Goal: Book appointment/travel/reservation

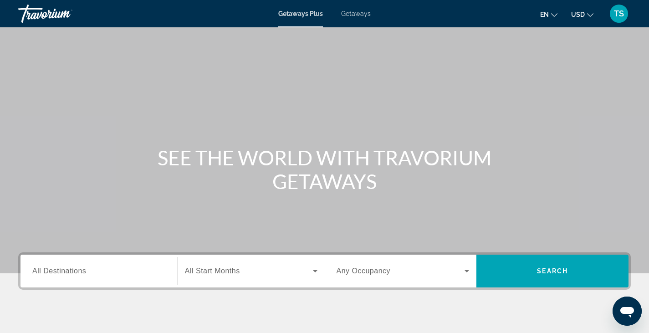
click at [80, 259] on div "Search widget" at bounding box center [98, 271] width 133 height 26
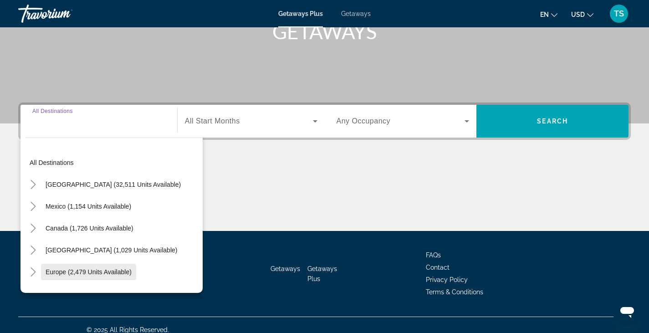
scroll to position [159, 0]
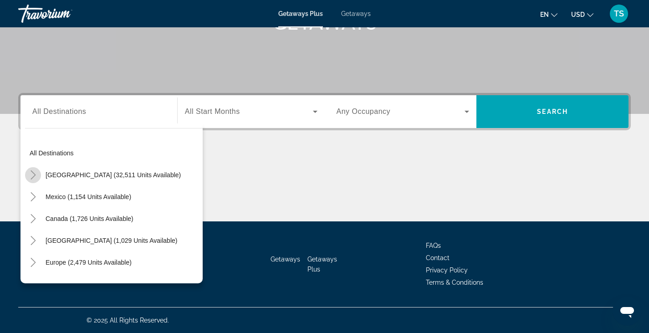
click at [33, 178] on icon "Toggle United States (32,511 units available)" at bounding box center [33, 174] width 9 height 9
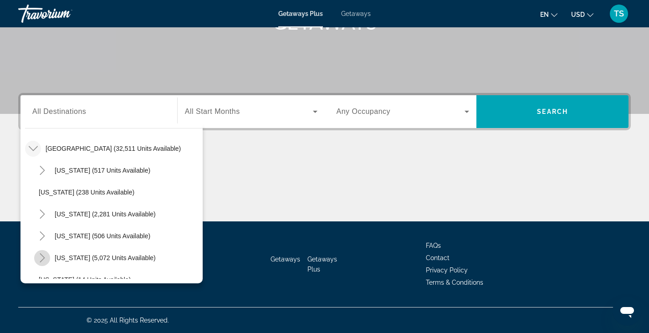
click at [43, 257] on icon "Toggle Florida (5,072 units available)" at bounding box center [42, 257] width 5 height 9
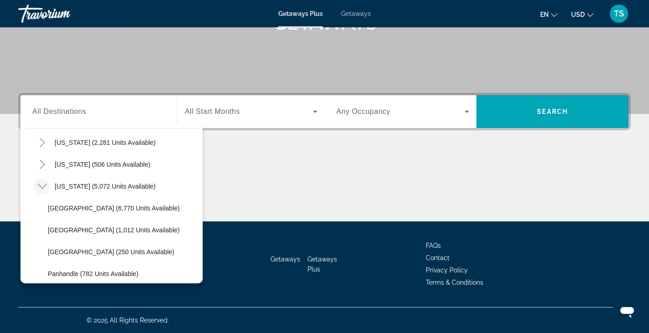
scroll to position [93, 0]
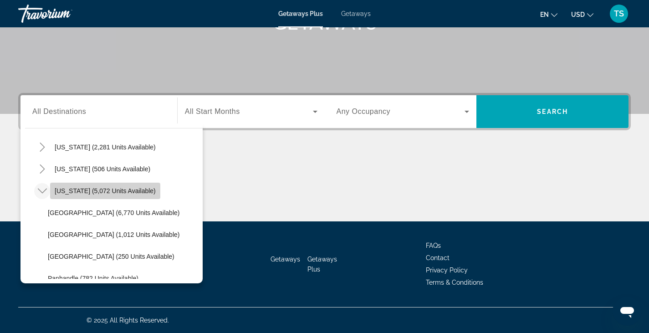
click at [123, 194] on span "Search widget" at bounding box center [105, 191] width 110 height 22
type input "**********"
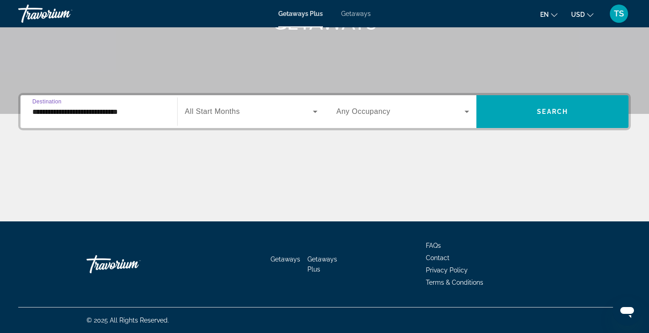
click at [214, 110] on span "All Start Months" at bounding box center [212, 112] width 55 height 8
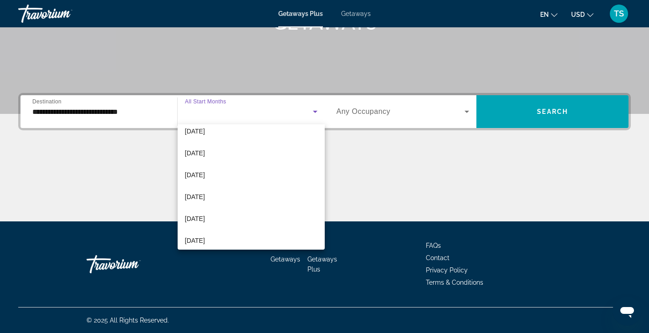
scroll to position [30, 0]
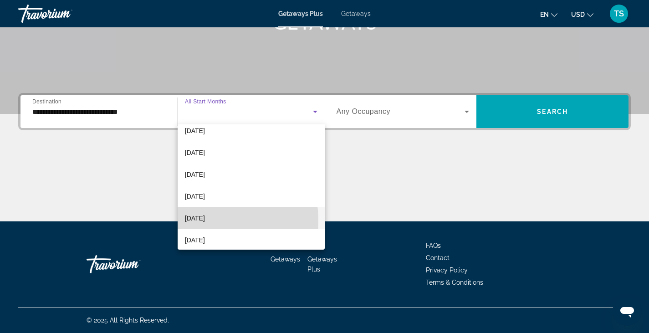
click at [195, 221] on span "[DATE]" at bounding box center [195, 218] width 20 height 11
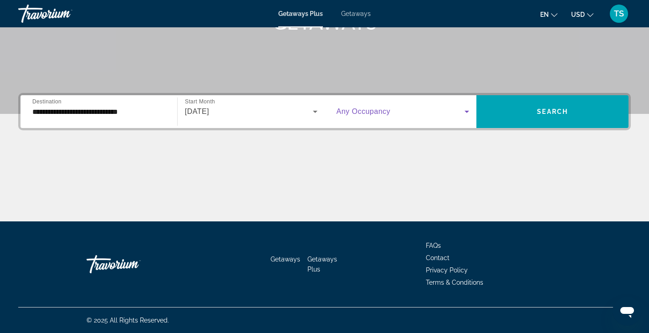
click at [464, 107] on icon "Search widget" at bounding box center [467, 111] width 11 height 11
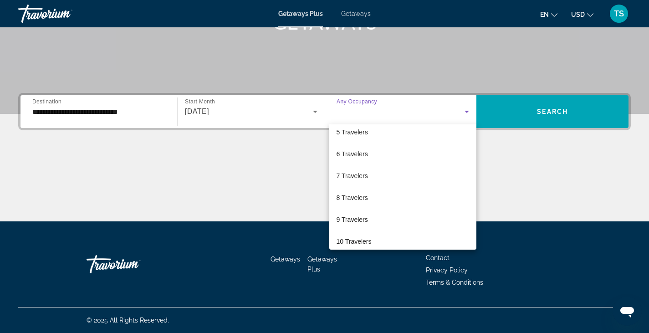
scroll to position [90, 0]
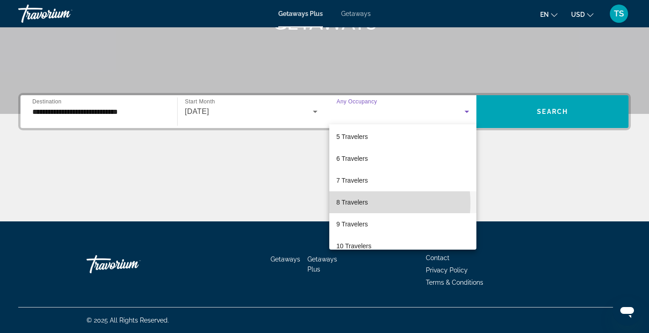
click at [366, 203] on span "8 Travelers" at bounding box center [352, 202] width 31 height 11
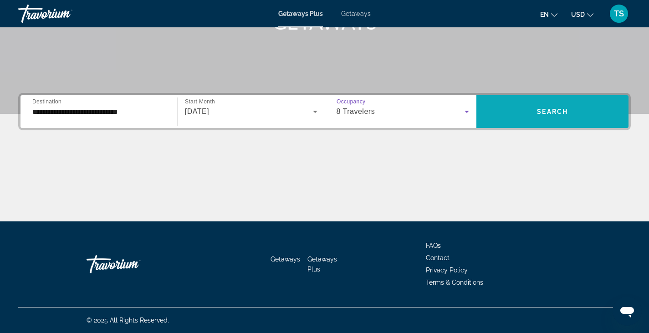
click at [550, 113] on span "Search" at bounding box center [552, 111] width 31 height 7
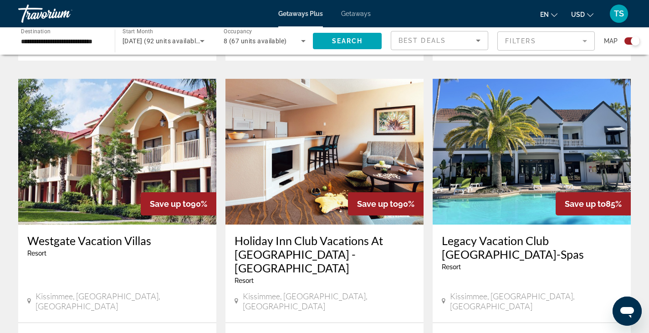
scroll to position [637, 0]
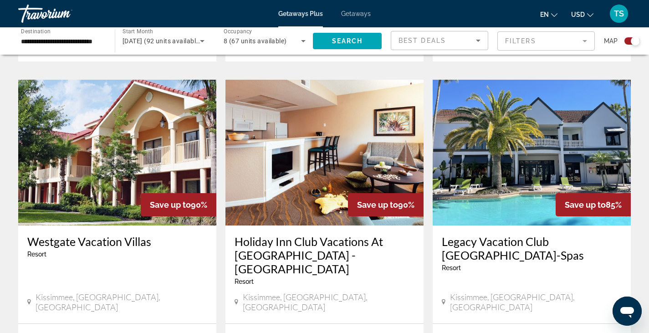
click at [303, 11] on span "Getaways Plus" at bounding box center [300, 13] width 45 height 7
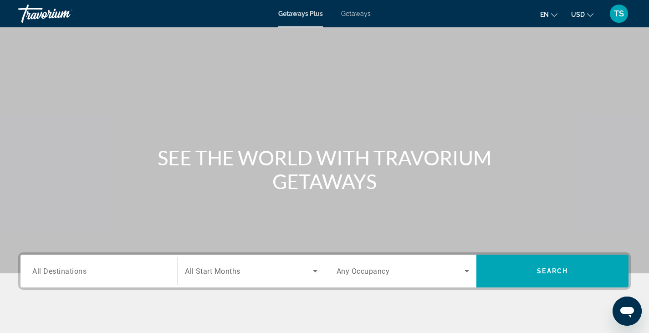
click at [54, 277] on div "Search widget" at bounding box center [98, 271] width 133 height 26
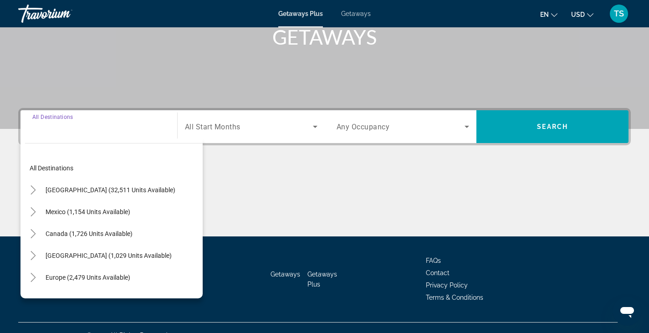
scroll to position [159, 0]
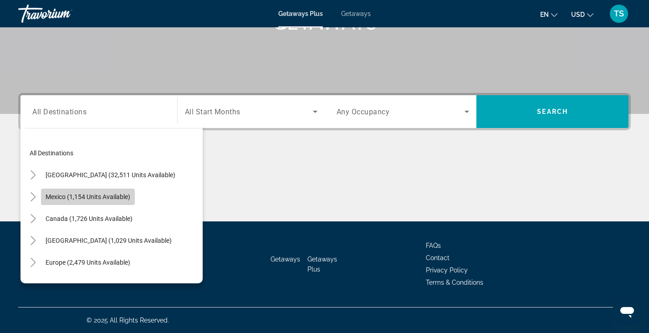
click at [70, 198] on span "Mexico (1,154 units available)" at bounding box center [88, 196] width 85 height 7
type input "**********"
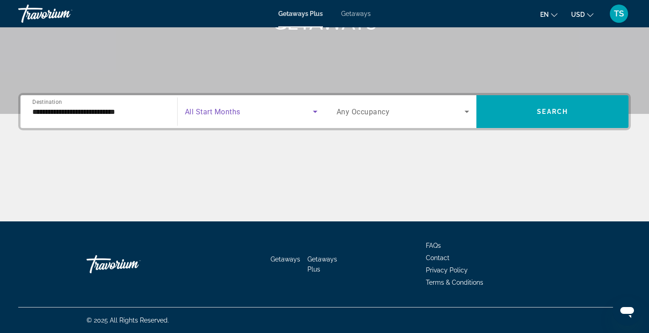
click at [267, 107] on span "Search widget" at bounding box center [249, 111] width 128 height 11
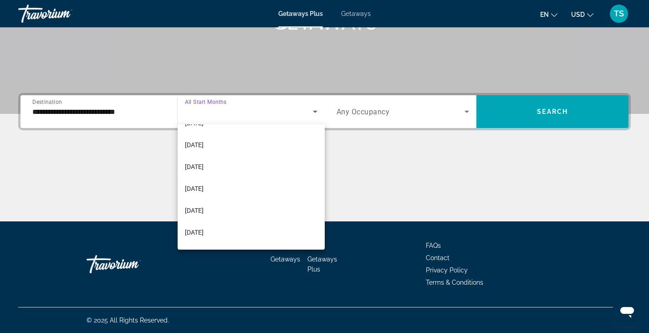
scroll to position [47, 0]
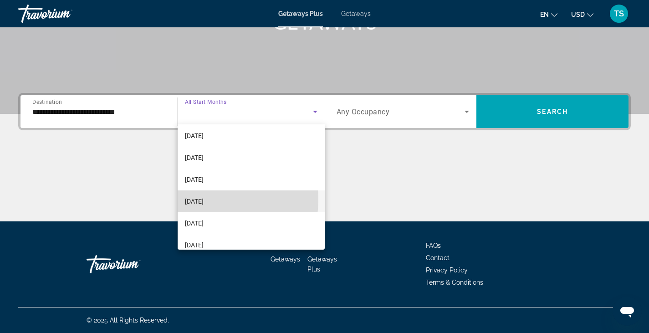
click at [204, 199] on span "[DATE]" at bounding box center [194, 201] width 19 height 11
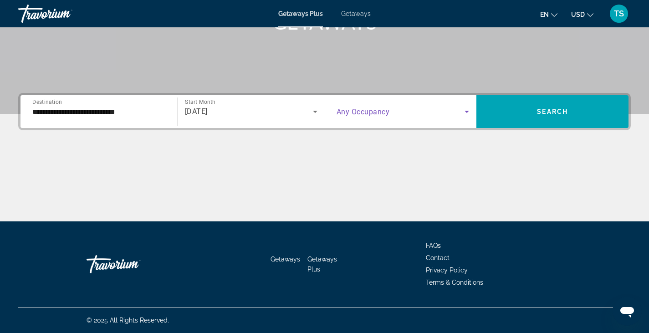
click at [437, 116] on span "Search widget" at bounding box center [401, 111] width 128 height 11
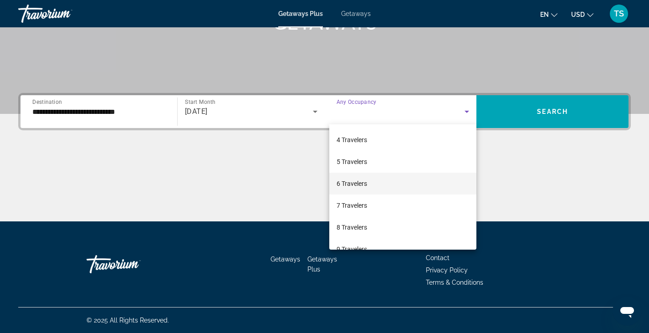
scroll to position [64, 0]
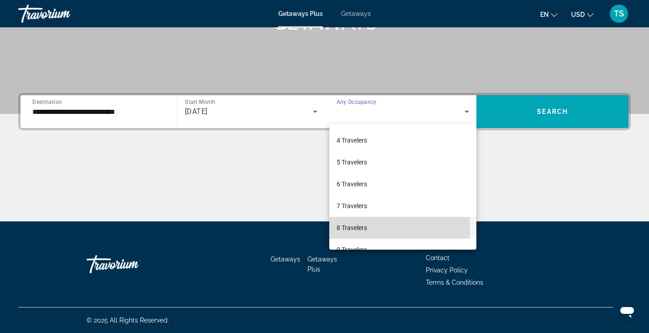
click at [342, 229] on span "8 Travelers" at bounding box center [352, 227] width 31 height 11
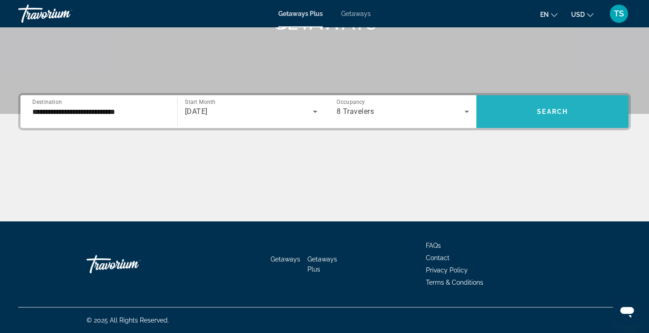
click at [588, 113] on span "Search widget" at bounding box center [553, 112] width 152 height 22
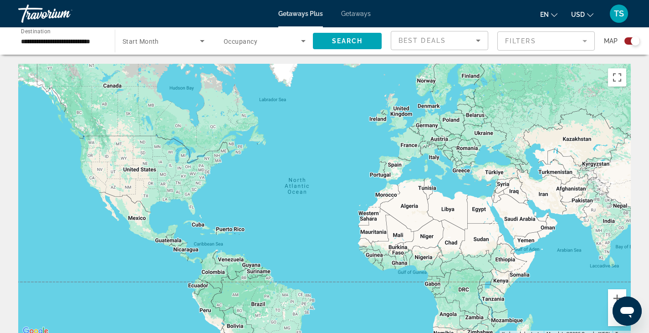
click at [74, 40] on input "**********" at bounding box center [62, 41] width 82 height 11
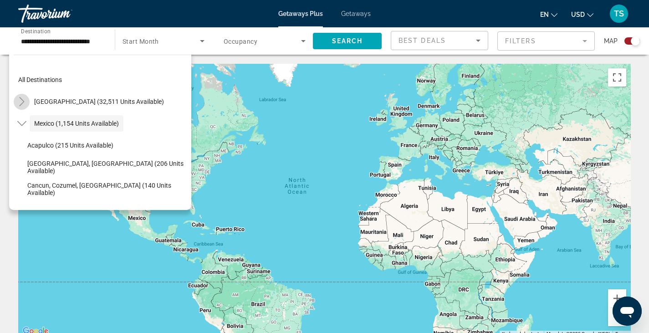
click at [20, 105] on icon "Toggle United States (32,511 units available)" at bounding box center [21, 101] width 5 height 9
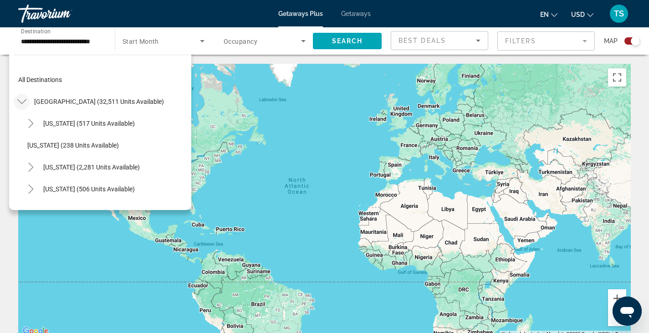
scroll to position [26, 0]
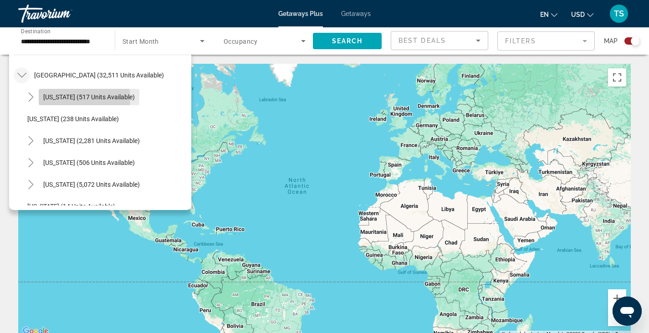
click at [56, 99] on span "[US_STATE] (517 units available)" at bounding box center [89, 96] width 92 height 7
type input "**********"
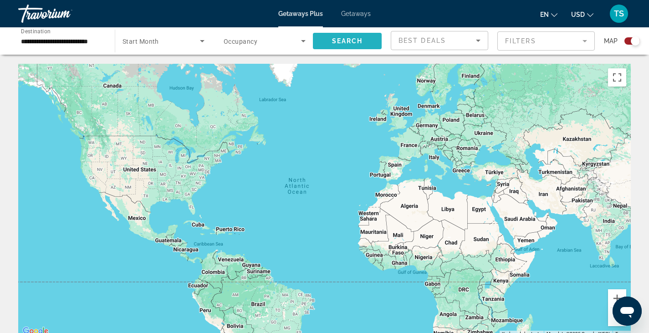
click at [364, 41] on span "Search widget" at bounding box center [347, 41] width 69 height 22
click at [353, 13] on span "Getaways" at bounding box center [356, 13] width 30 height 7
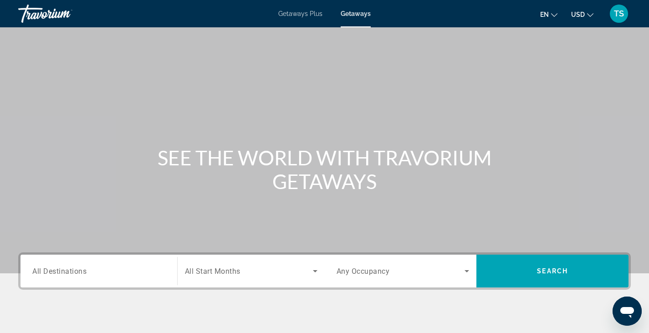
click at [62, 272] on span "All Destinations" at bounding box center [59, 271] width 54 height 9
click at [62, 272] on input "Destination All Destinations" at bounding box center [98, 271] width 133 height 11
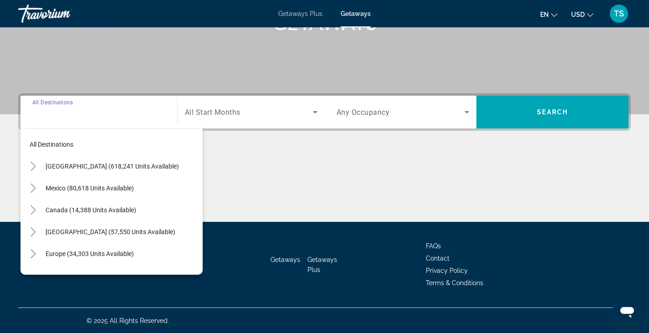
scroll to position [159, 0]
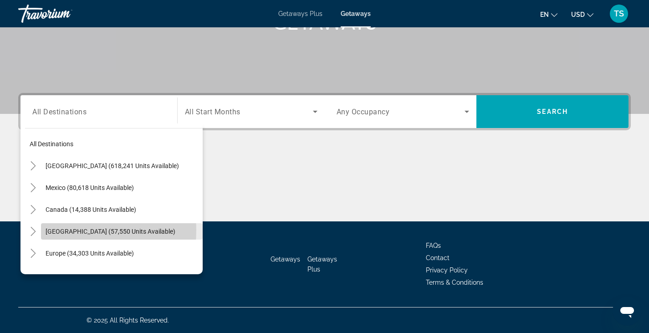
click at [48, 230] on span "Caribbean & Atlantic Islands (57,550 units available)" at bounding box center [111, 231] width 130 height 7
type input "**********"
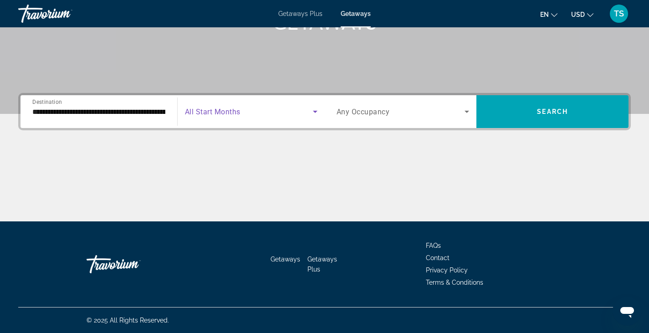
click at [288, 108] on span "Search widget" at bounding box center [249, 111] width 128 height 11
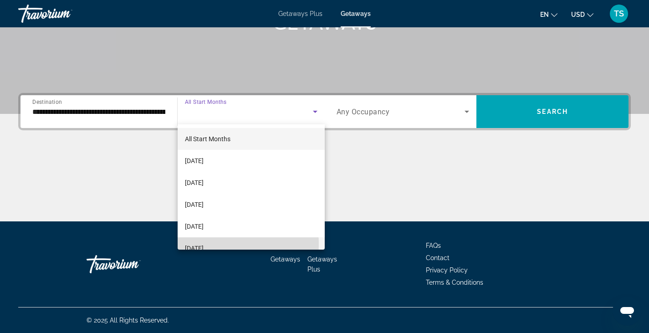
click at [204, 244] on span "[DATE]" at bounding box center [194, 248] width 19 height 11
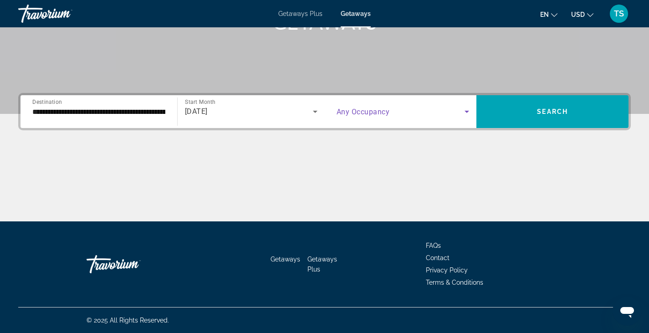
click at [465, 116] on icon "Search widget" at bounding box center [467, 111] width 11 height 11
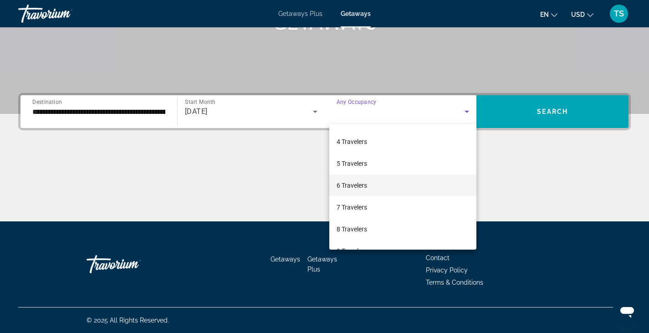
scroll to position [66, 0]
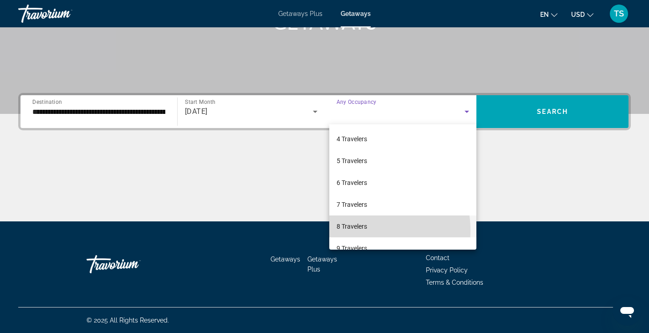
click at [357, 231] on span "8 Travelers" at bounding box center [352, 226] width 31 height 11
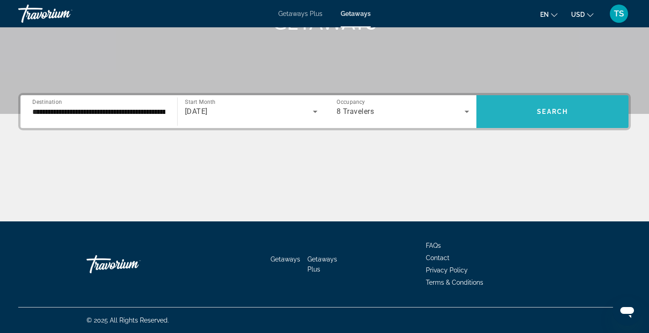
click at [556, 110] on span "Search" at bounding box center [552, 111] width 31 height 7
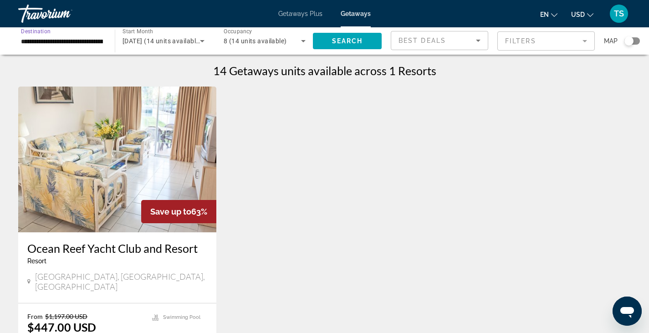
click at [97, 38] on input "**********" at bounding box center [62, 41] width 82 height 11
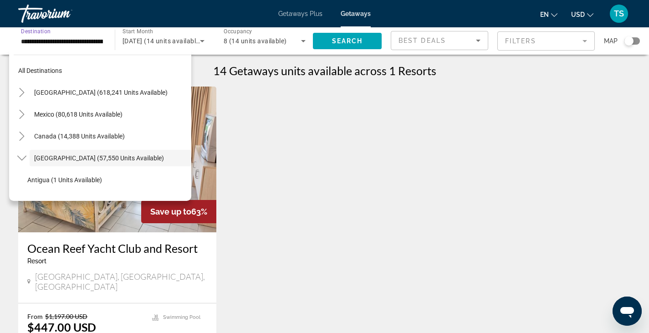
scroll to position [32, 0]
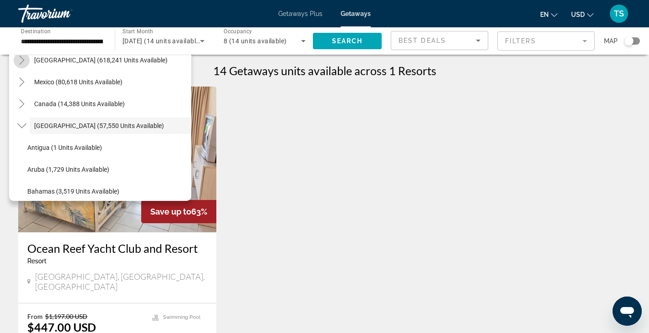
click at [27, 59] on mat-icon "Toggle United States (618,241 units available)" at bounding box center [22, 60] width 16 height 16
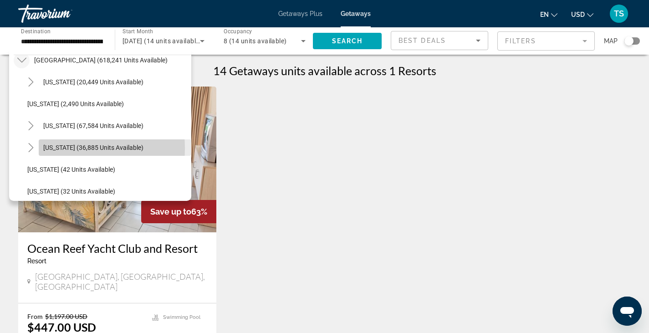
click at [50, 148] on span "Colorado (36,885 units available)" at bounding box center [93, 147] width 100 height 7
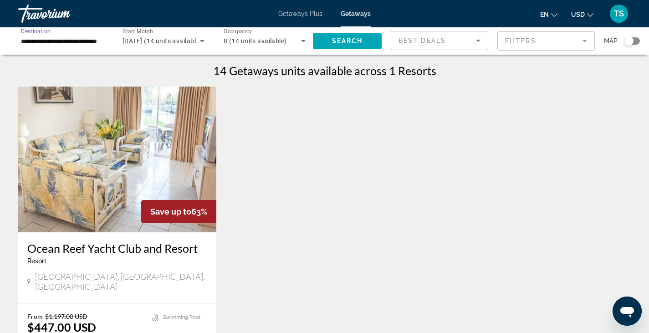
click at [73, 45] on input "**********" at bounding box center [62, 41] width 82 height 11
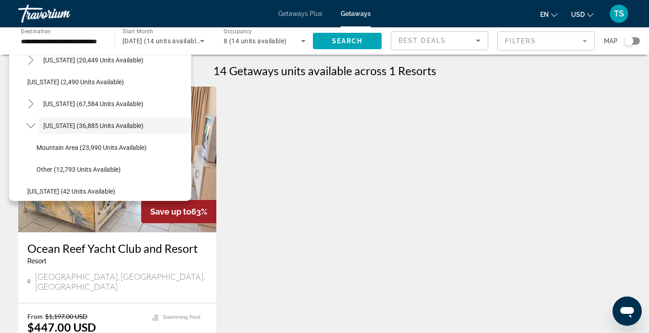
scroll to position [0, 0]
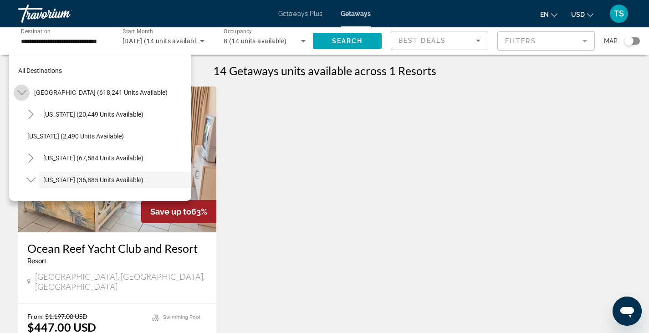
click at [23, 92] on icon "Toggle United States (618,241 units available)" at bounding box center [21, 92] width 9 height 9
click at [23, 95] on icon "Toggle United States (618,241 units available)" at bounding box center [21, 92] width 9 height 9
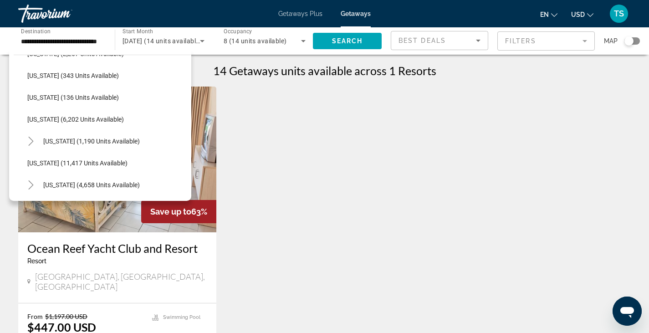
scroll to position [363, 0]
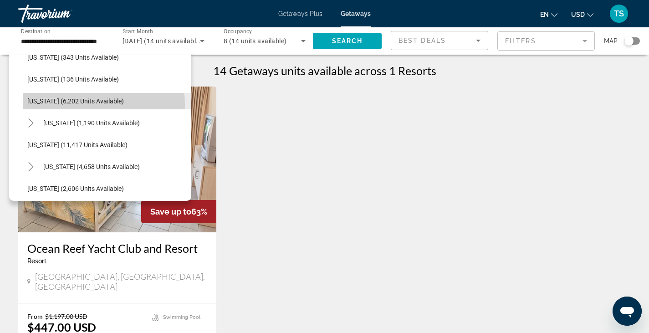
click at [46, 106] on span "Search widget" at bounding box center [107, 101] width 169 height 22
type input "**********"
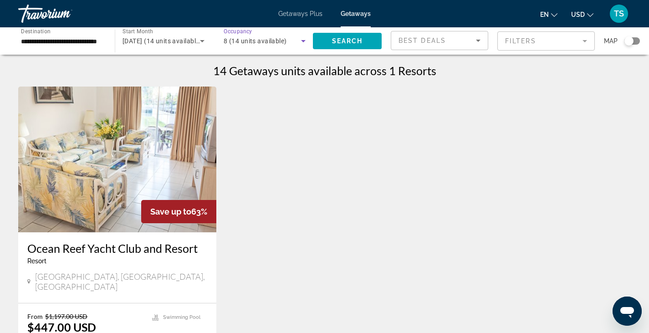
click at [303, 43] on icon "Search widget" at bounding box center [303, 41] width 11 height 11
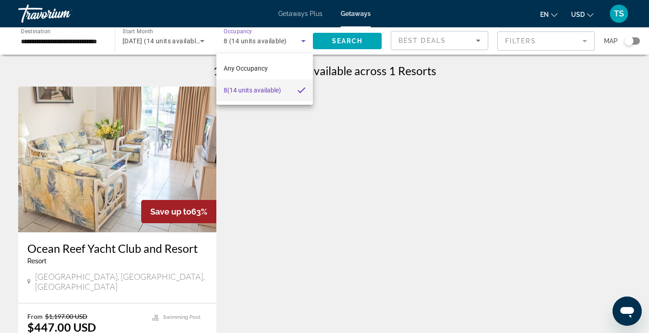
click at [37, 12] on div at bounding box center [324, 166] width 649 height 333
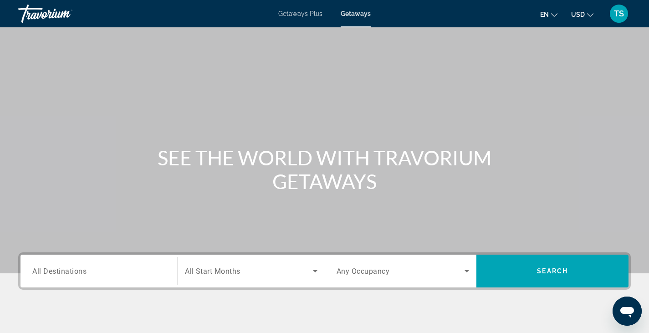
click at [383, 278] on div "Search widget" at bounding box center [403, 271] width 133 height 26
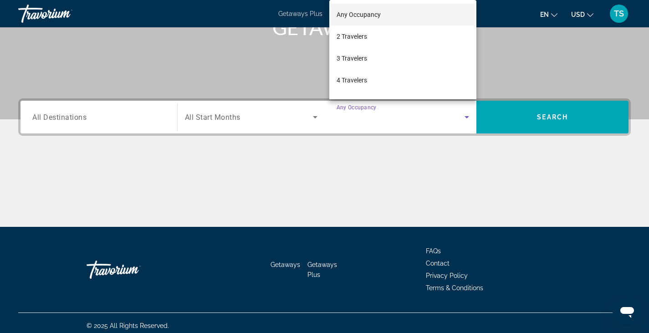
scroll to position [159, 0]
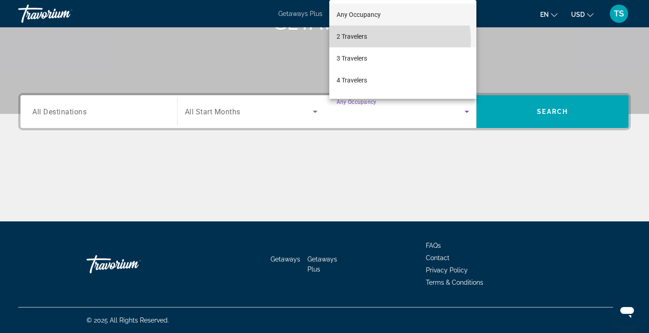
click at [394, 40] on mat-option "2 Travelers" at bounding box center [403, 37] width 148 height 22
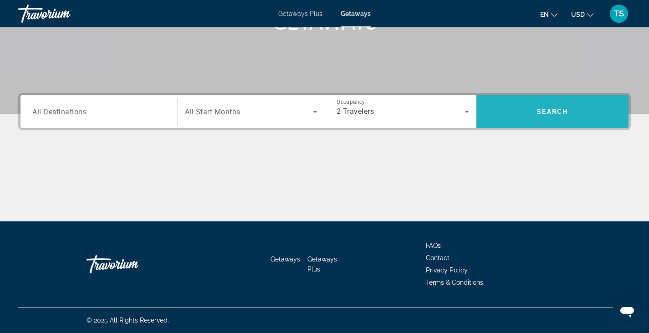
click at [516, 119] on span "Search widget" at bounding box center [553, 112] width 152 height 22
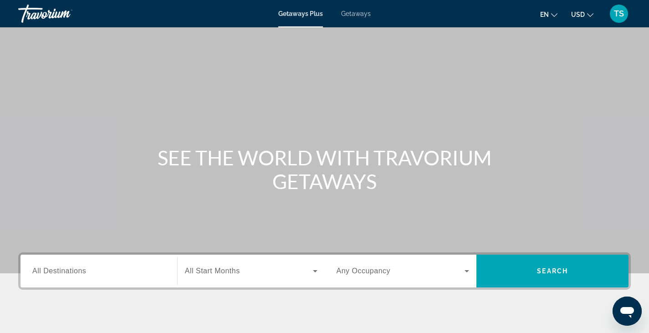
click at [55, 265] on div "Search widget" at bounding box center [98, 271] width 133 height 26
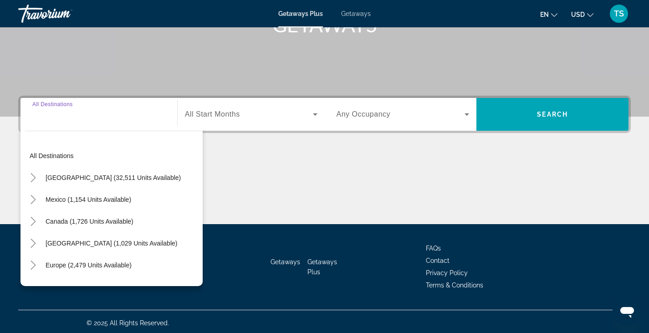
scroll to position [159, 0]
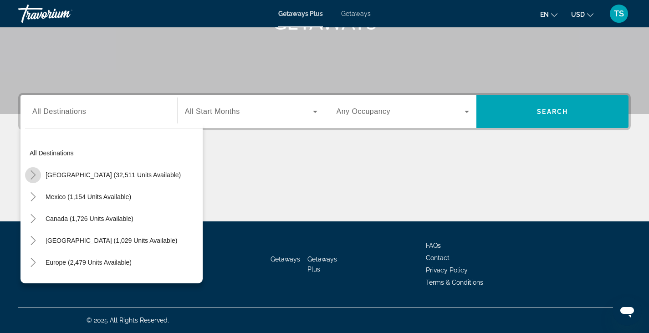
click at [33, 176] on icon "Toggle United States (32,511 units available)" at bounding box center [33, 174] width 9 height 9
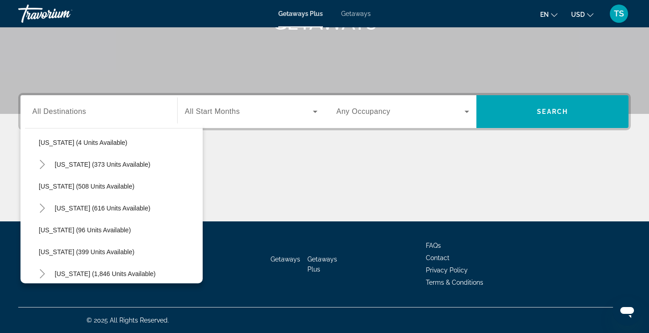
scroll to position [325, 0]
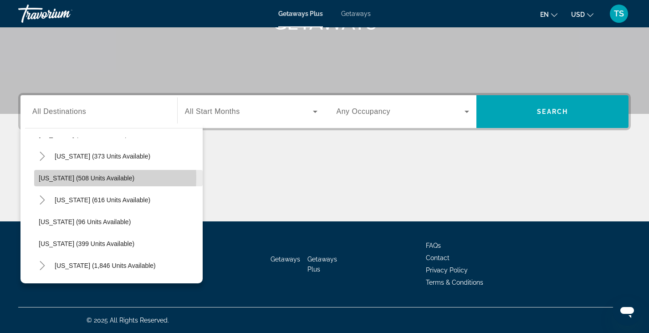
click at [56, 178] on span "[US_STATE] (508 units available)" at bounding box center [87, 178] width 96 height 7
type input "**********"
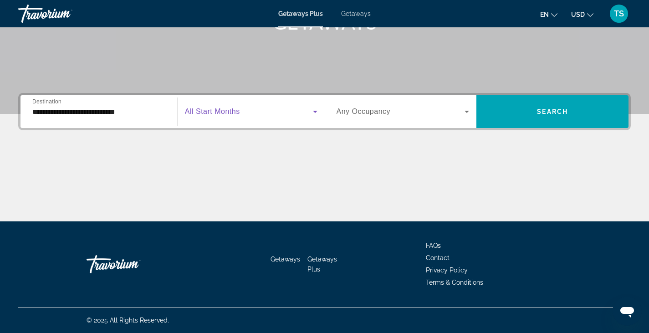
click at [302, 116] on span "Search widget" at bounding box center [249, 111] width 128 height 11
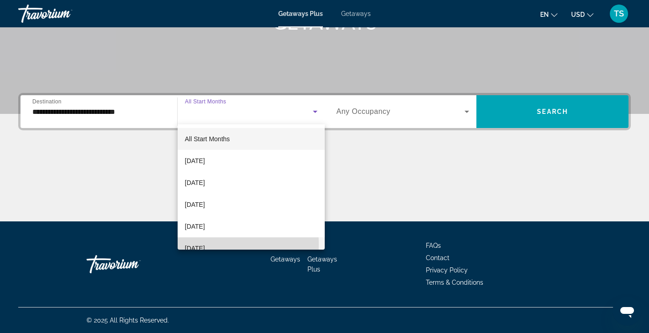
click at [203, 245] on span "[DATE]" at bounding box center [195, 248] width 20 height 11
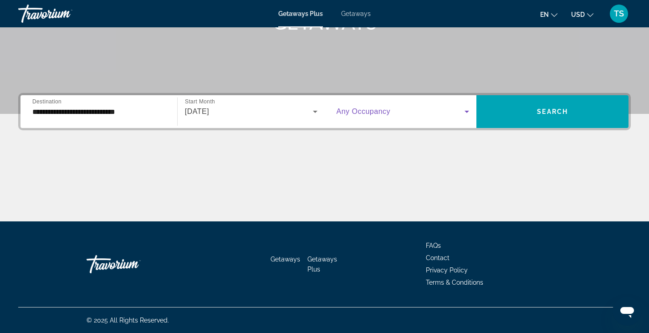
click at [465, 112] on icon "Search widget" at bounding box center [467, 111] width 11 height 11
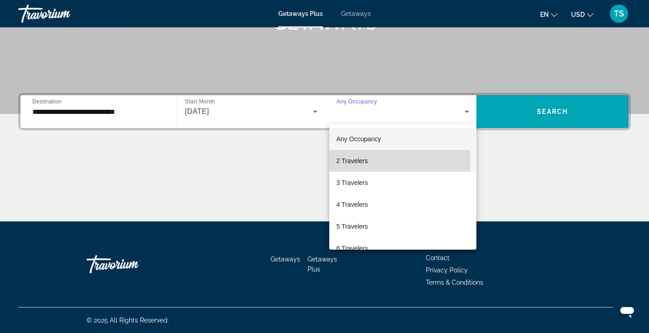
click at [382, 161] on mat-option "2 Travelers" at bounding box center [403, 161] width 148 height 22
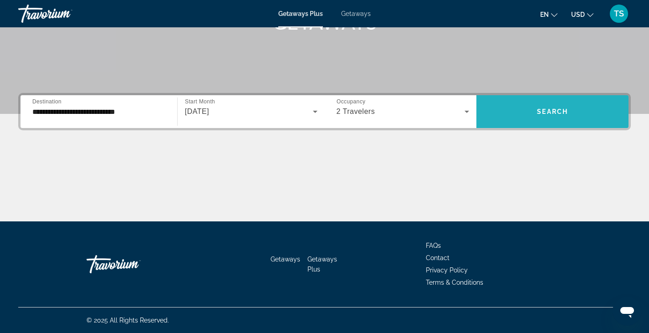
click at [558, 116] on span "Search widget" at bounding box center [553, 112] width 152 height 22
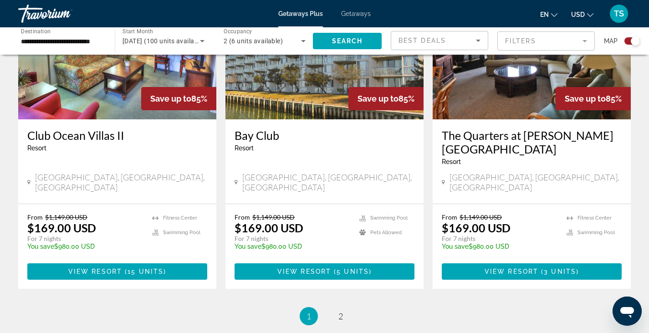
scroll to position [1372, 0]
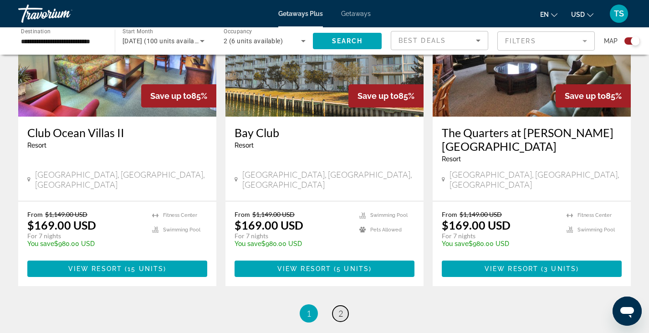
click at [340, 308] on span "2" at bounding box center [341, 313] width 5 height 10
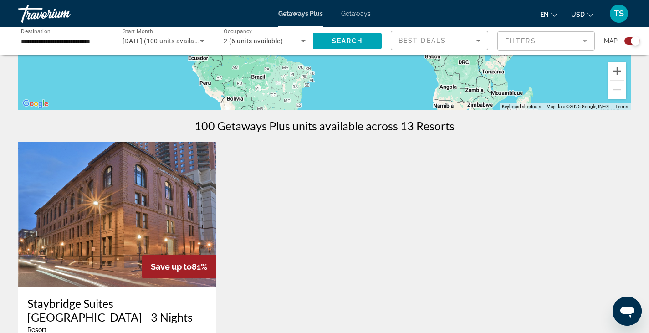
scroll to position [235, 0]
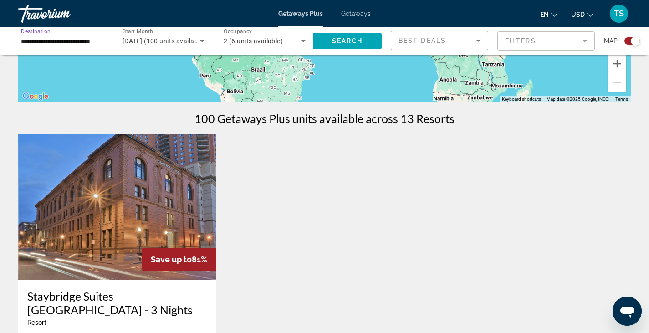
click at [94, 41] on input "**********" at bounding box center [62, 41] width 82 height 11
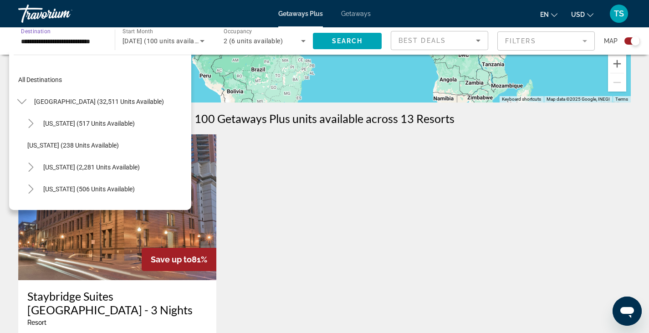
scroll to position [295, 0]
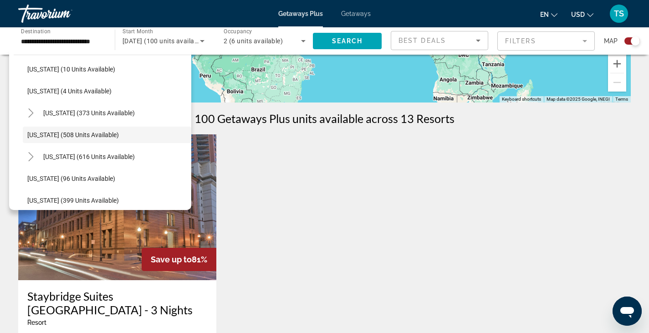
click at [310, 218] on div "Save up to 81% Staybridge Suites [GEOGRAPHIC_DATA] - 3 Nights Resort - This is …" at bounding box center [325, 301] width 622 height 334
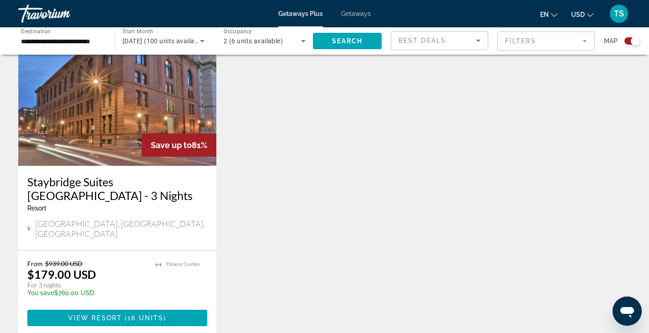
scroll to position [350, 0]
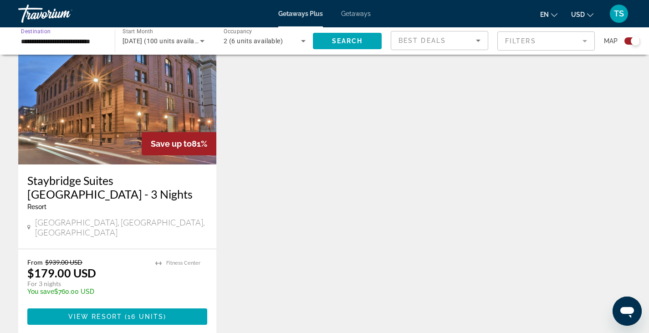
click at [59, 40] on input "**********" at bounding box center [62, 41] width 82 height 11
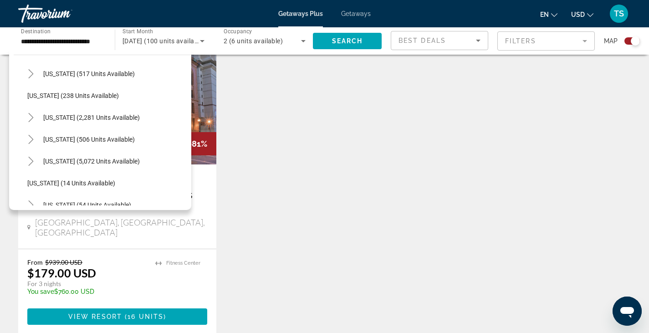
scroll to position [39, 0]
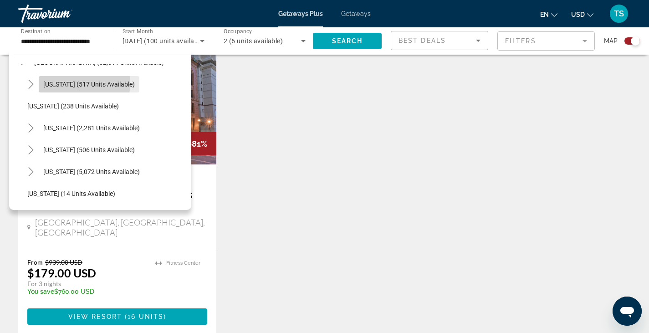
click at [62, 82] on span "[US_STATE] (517 units available)" at bounding box center [89, 84] width 92 height 7
type input "**********"
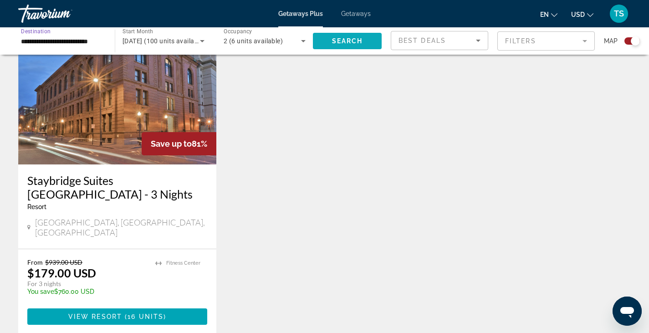
click at [350, 40] on span "Search" at bounding box center [347, 40] width 31 height 7
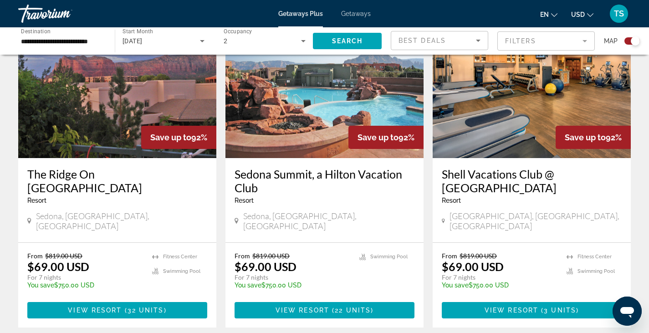
scroll to position [364, 0]
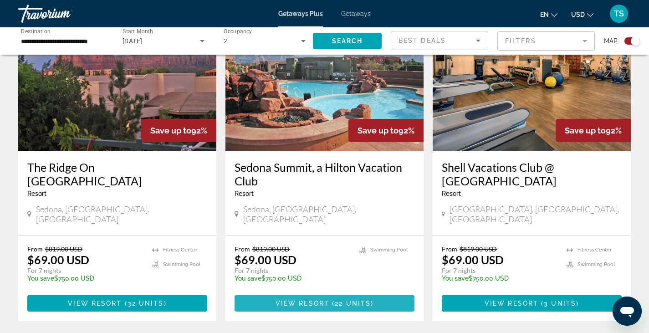
click at [306, 300] on span "View Resort" at bounding box center [303, 303] width 54 height 7
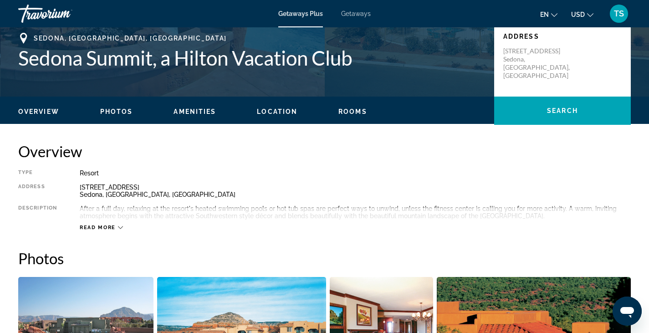
scroll to position [217, 0]
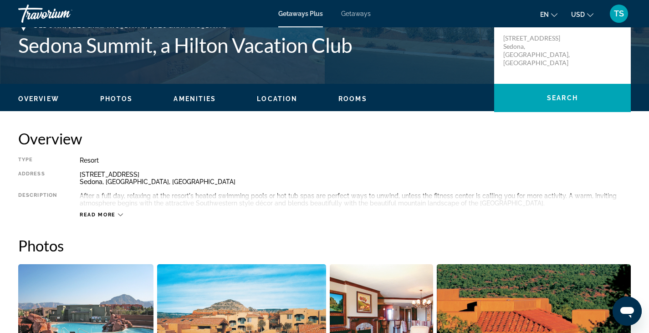
click at [352, 102] on span "Rooms" at bounding box center [353, 98] width 29 height 7
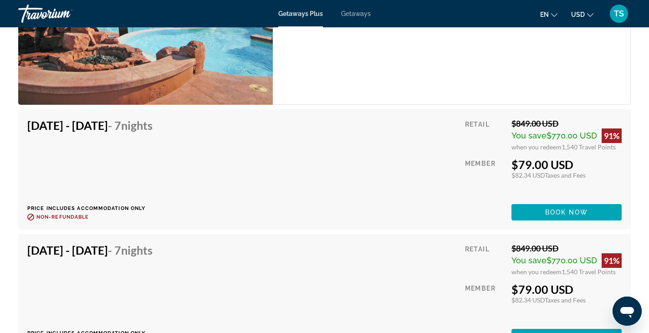
scroll to position [1655, 0]
